Goal: Transaction & Acquisition: Obtain resource

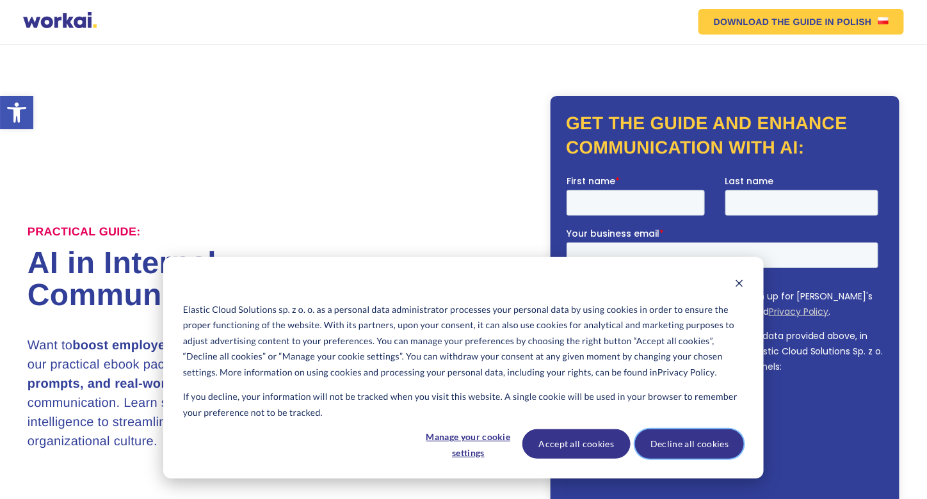
click at [662, 455] on button "Decline all cookies" at bounding box center [689, 444] width 109 height 29
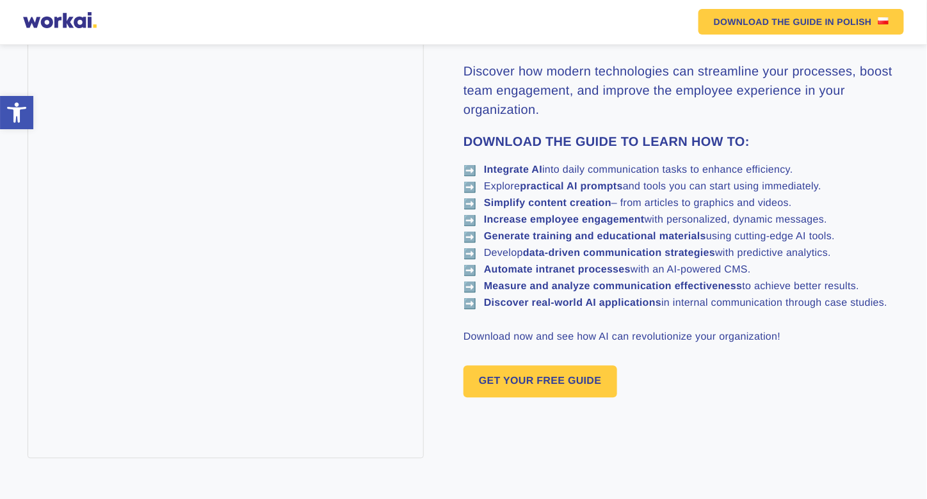
scroll to position [747, 0]
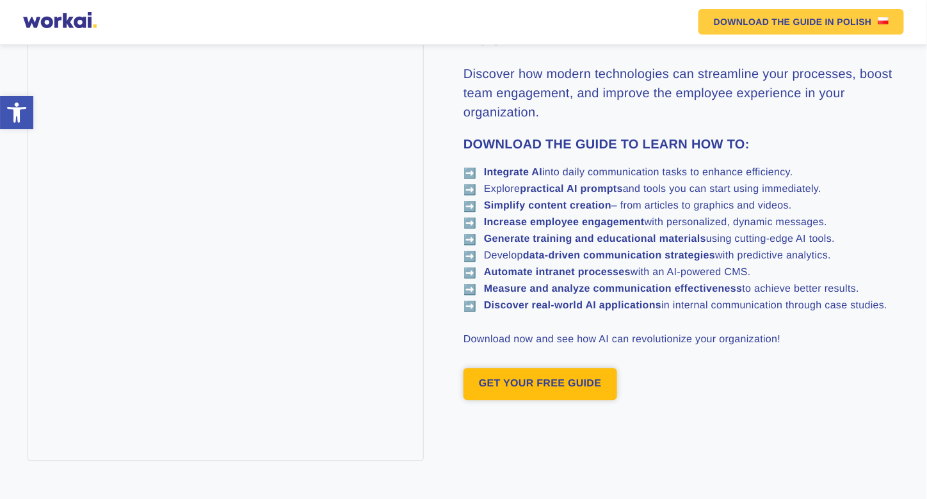
click at [525, 401] on link "GET YOUR FREE GUIDE" at bounding box center [541, 385] width 154 height 32
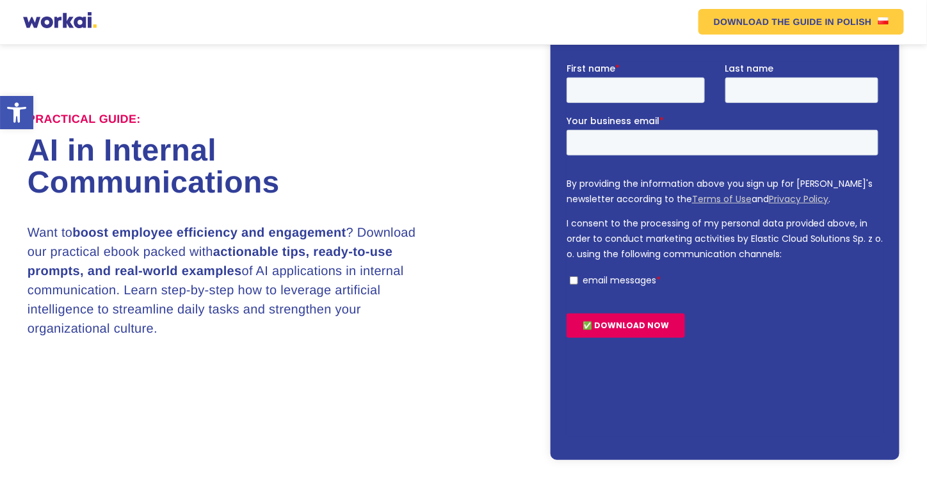
scroll to position [111, 0]
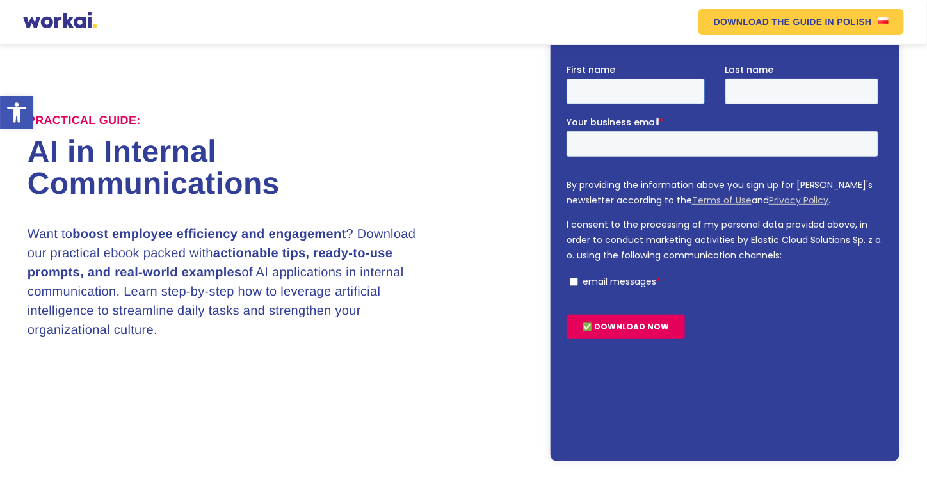
click at [617, 81] on input "First name *" at bounding box center [635, 91] width 138 height 26
type input "[PERSON_NAME]"
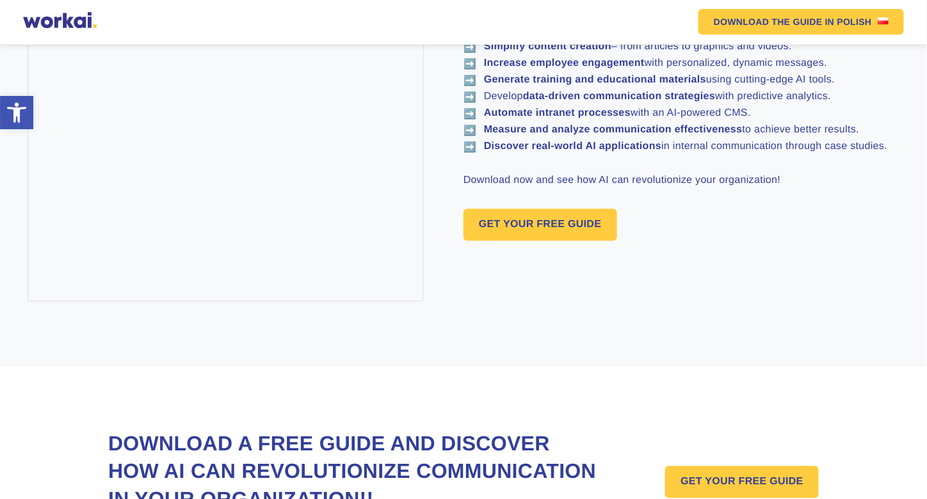
scroll to position [1067, 0]
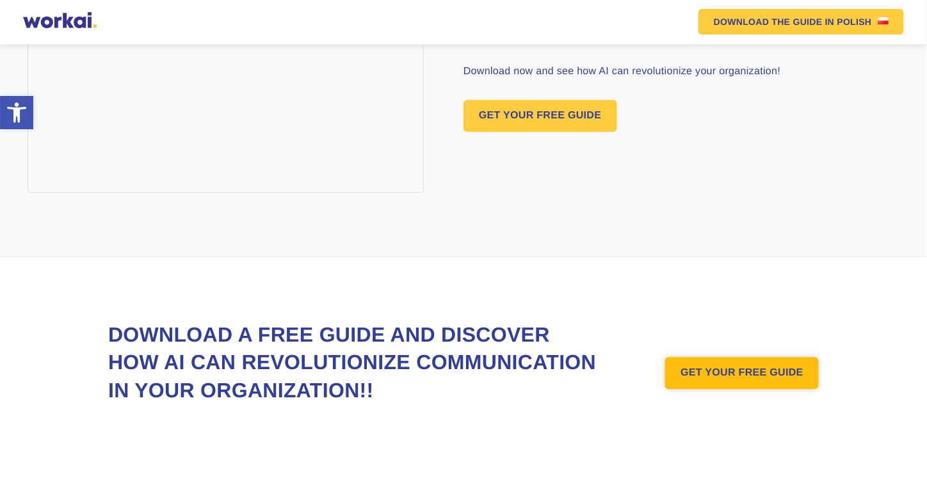
type input "[EMAIL_ADDRESS][DOMAIN_NAME]"
click at [732, 357] on link "GET YOUR FREE GUIDE" at bounding box center [742, 373] width 154 height 32
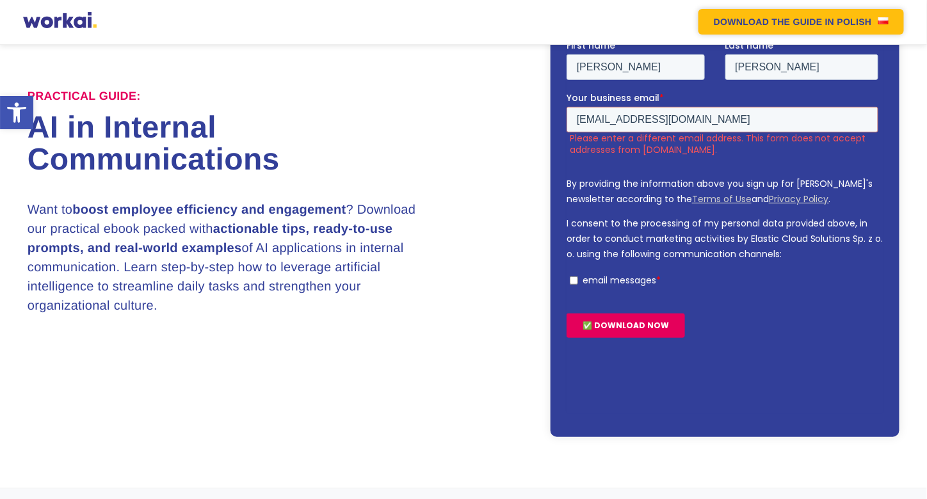
scroll to position [85, 0]
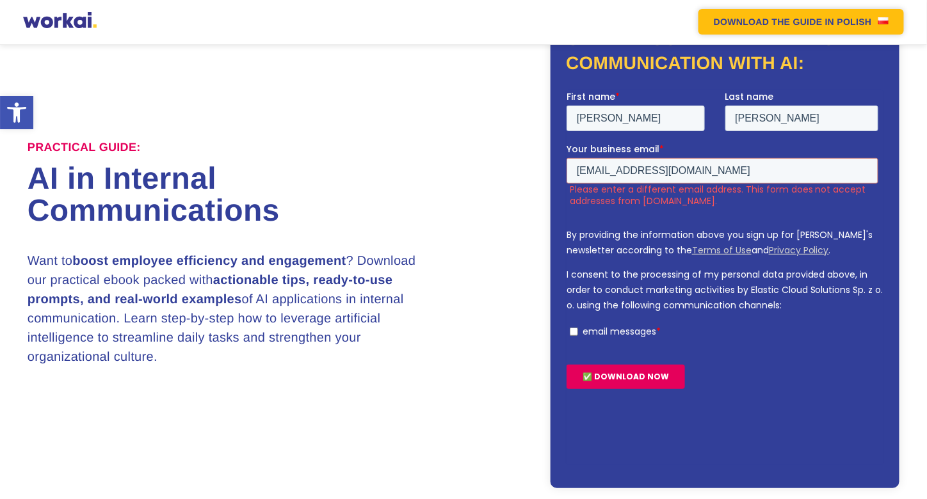
click at [781, 19] on em "DOWNLOAD THE GUIDE" at bounding box center [768, 21] width 109 height 9
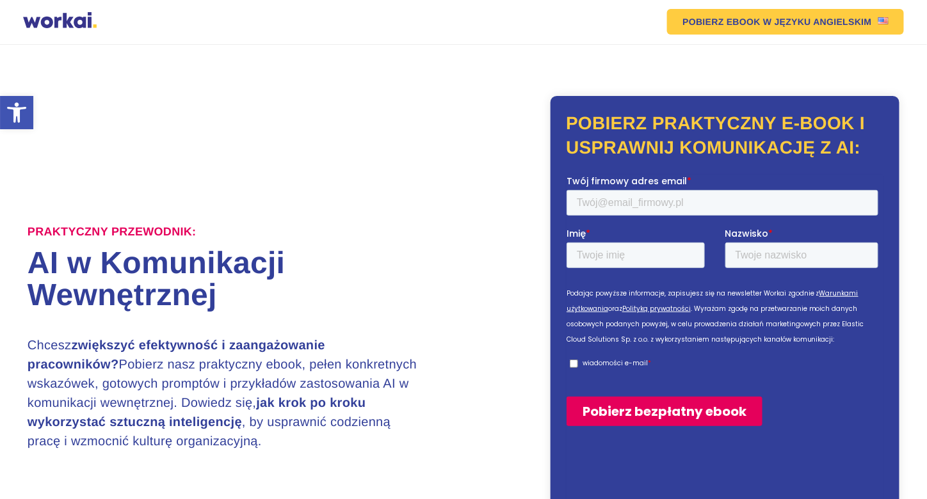
click at [866, 60] on div "Praktyczny przewodnik: AI w Komunikacji Wewnętrznej Chcesz zwiększyć efektywnoś…" at bounding box center [464, 334] width 872 height 579
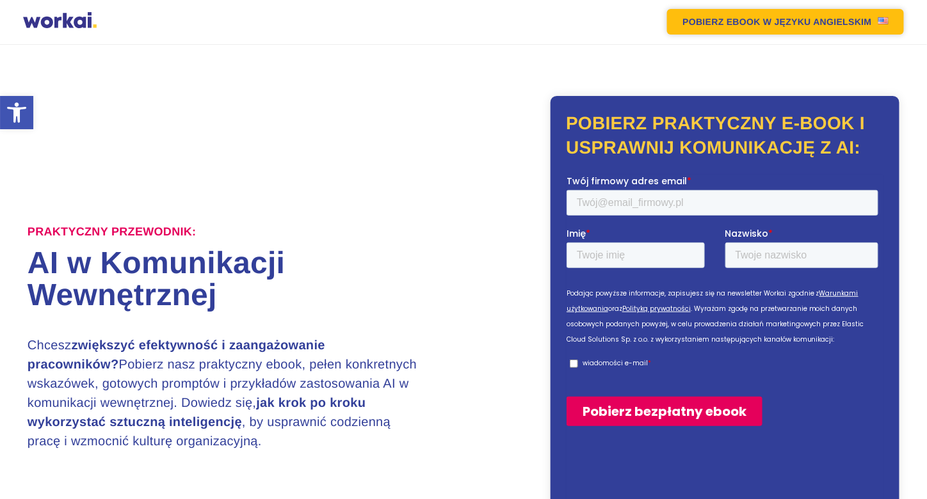
click at [806, 19] on link "POBIERZ EBOOK W JĘZYKU ANGIELSKIM" at bounding box center [785, 22] width 236 height 26
